Goal: Information Seeking & Learning: Compare options

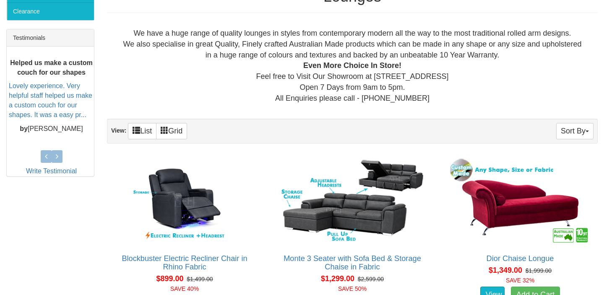
scroll to position [332, 0]
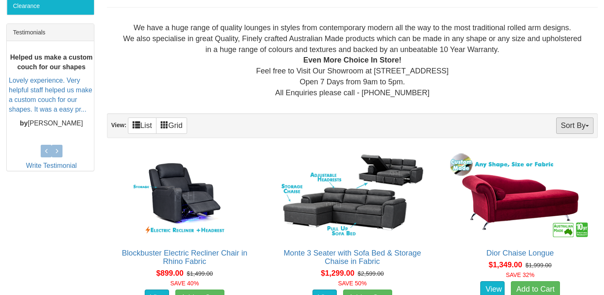
click at [568, 130] on button "Sort By" at bounding box center [574, 125] width 37 height 16
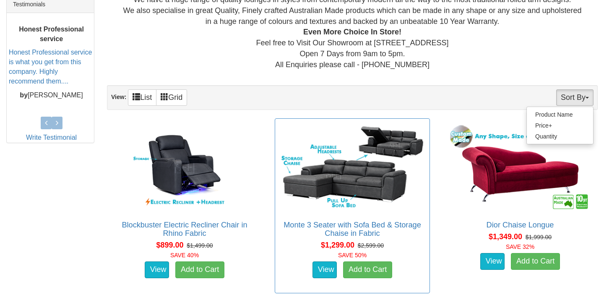
scroll to position [363, 0]
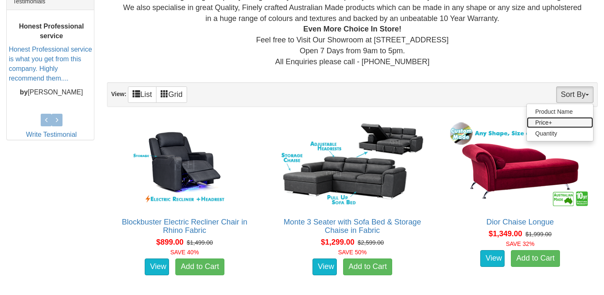
click at [548, 122] on link "Price+" at bounding box center [560, 122] width 66 height 11
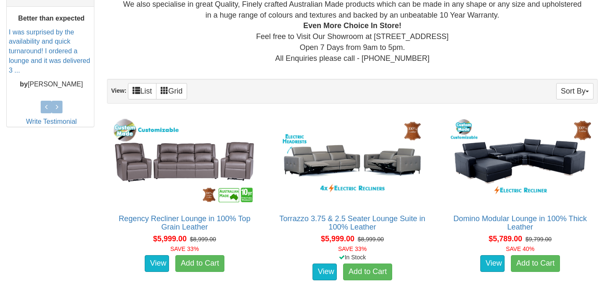
scroll to position [371, 0]
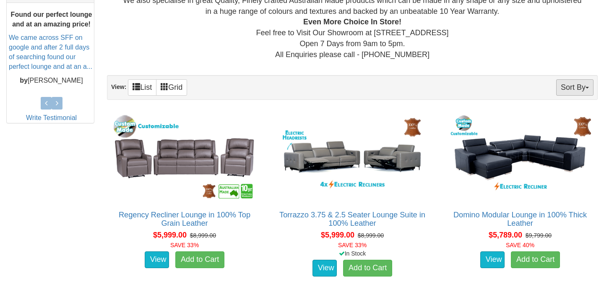
click at [586, 84] on button "Sort By" at bounding box center [574, 87] width 37 height 16
click at [547, 115] on link "Price-" at bounding box center [560, 115] width 66 height 11
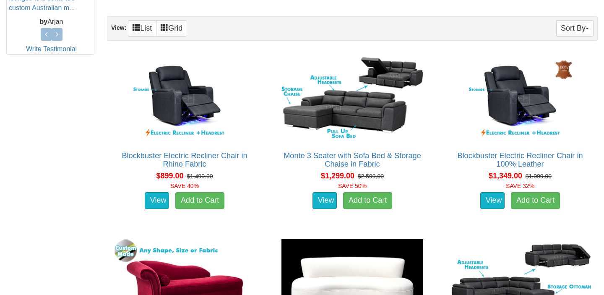
scroll to position [420, 0]
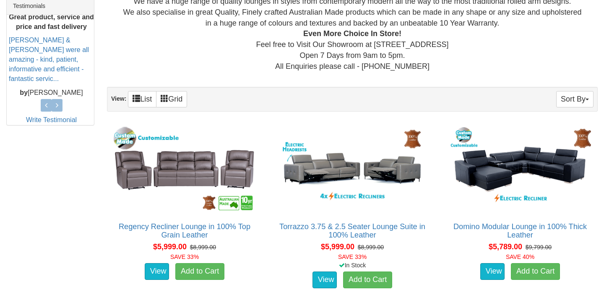
scroll to position [359, 0]
